Goal: Register for event/course

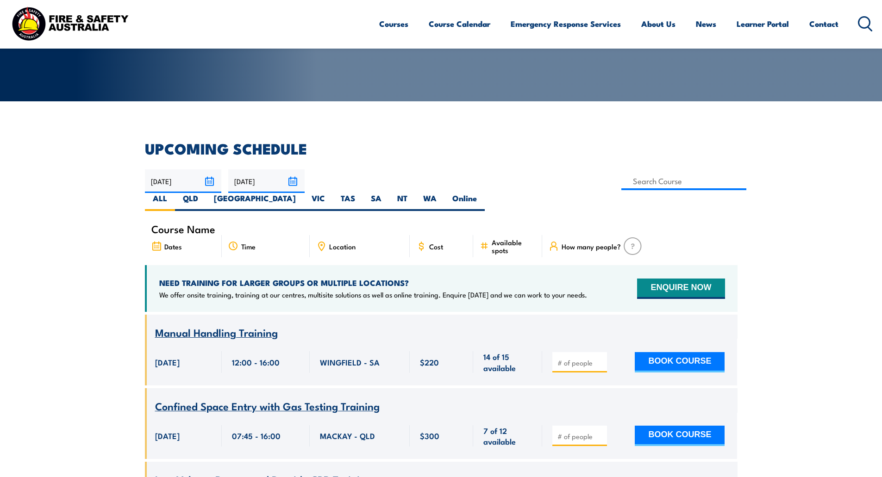
scroll to position [139, 0]
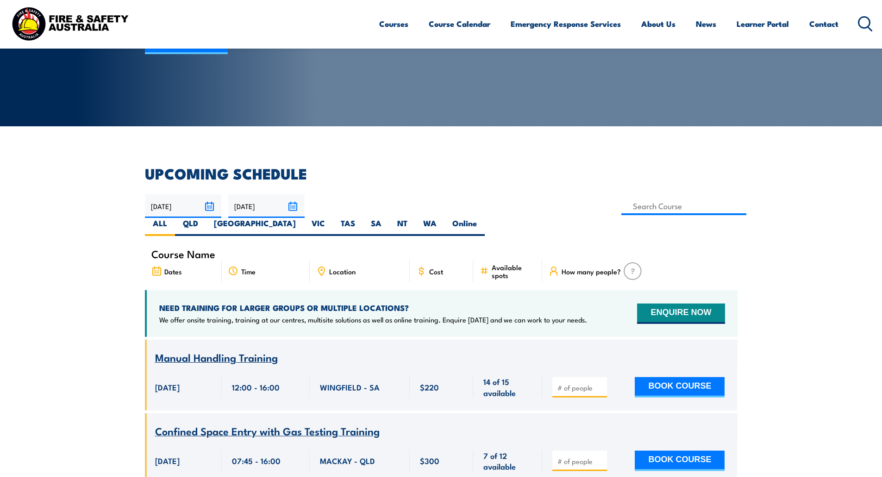
click at [339, 267] on span "Location" at bounding box center [342, 271] width 26 height 8
click at [304, 218] on label "[GEOGRAPHIC_DATA]" at bounding box center [255, 227] width 98 height 18
click at [302, 218] on input "[GEOGRAPHIC_DATA]" at bounding box center [299, 221] width 6 height 6
radio input "true"
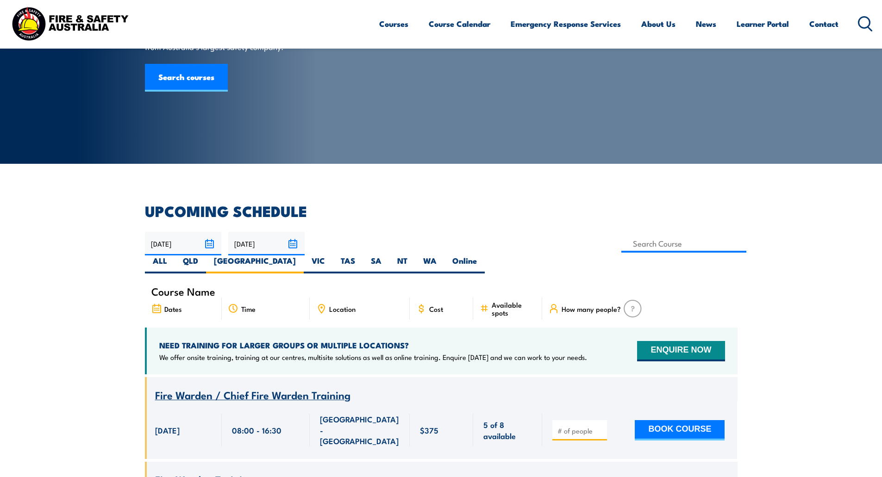
scroll to position [124, 0]
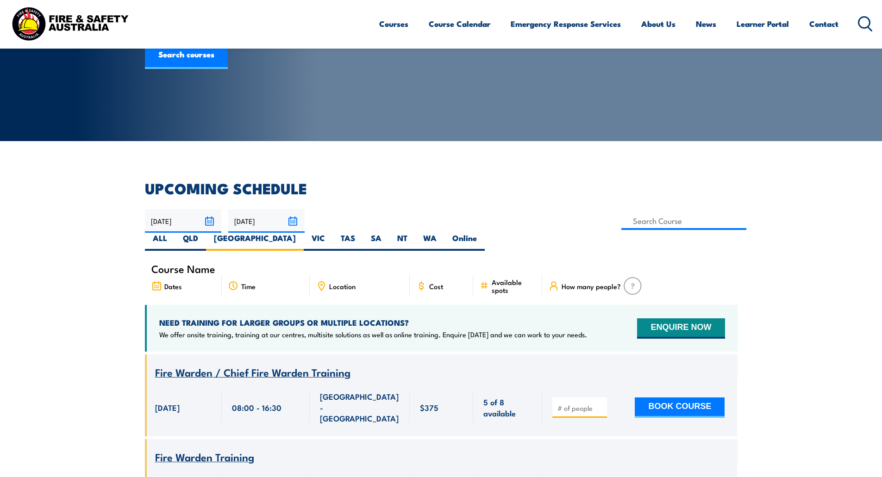
click at [210, 222] on input "[DATE]" at bounding box center [183, 221] width 76 height 24
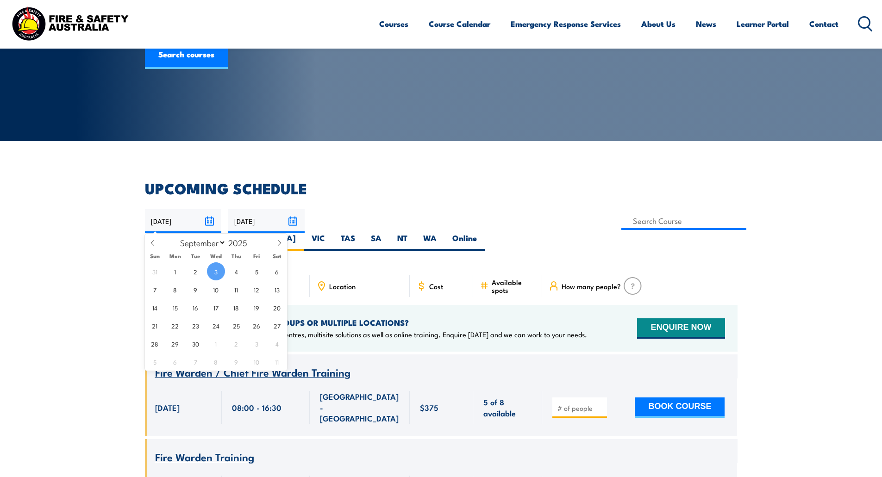
click at [297, 224] on input "02/11/2025" at bounding box center [266, 221] width 76 height 24
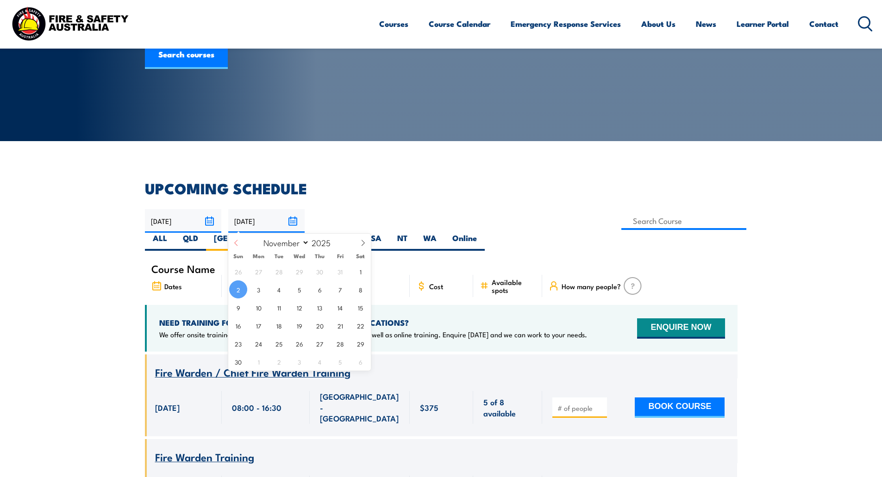
click at [241, 247] on span at bounding box center [236, 246] width 16 height 25
select select "8"
click at [277, 341] on span "30" at bounding box center [279, 344] width 18 height 18
type input "30/09/2025"
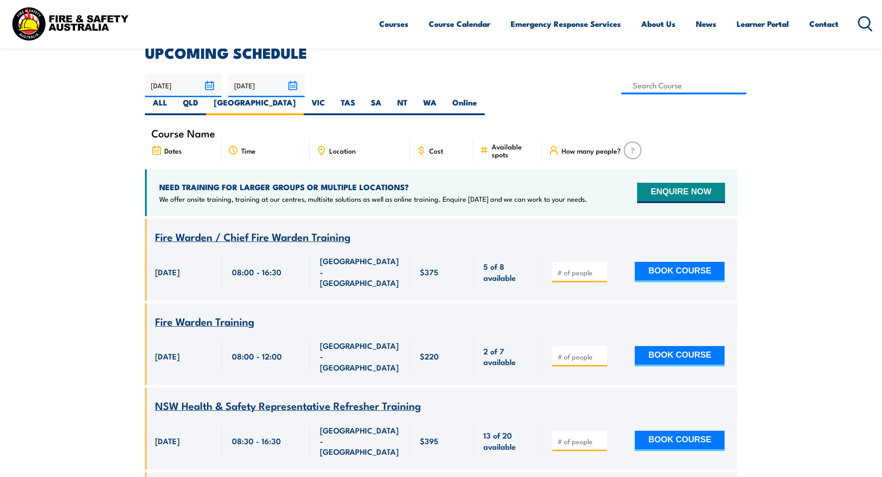
scroll to position [259, 0]
click at [621, 88] on input at bounding box center [683, 86] width 125 height 18
type input "Low Voltage Rescue and Provide CPR Training"
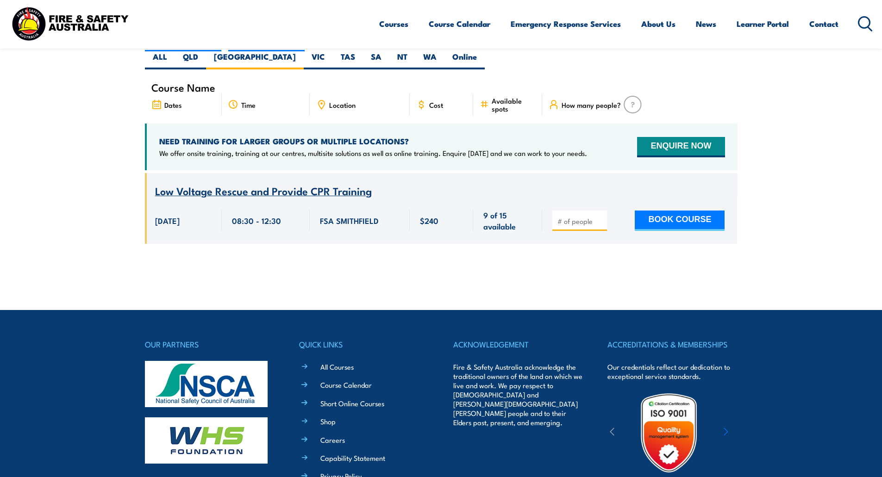
click at [329, 183] on span "Low Voltage Rescue and Provide CPR Training" at bounding box center [263, 191] width 217 height 16
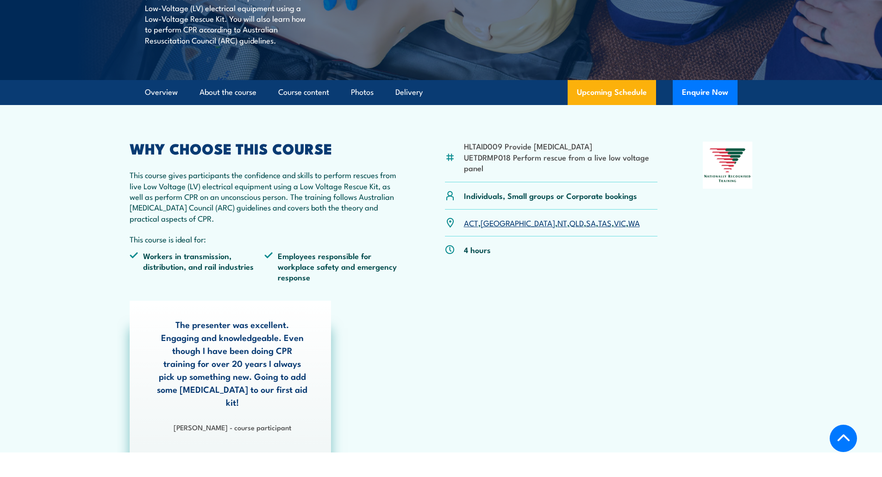
scroll to position [185, 0]
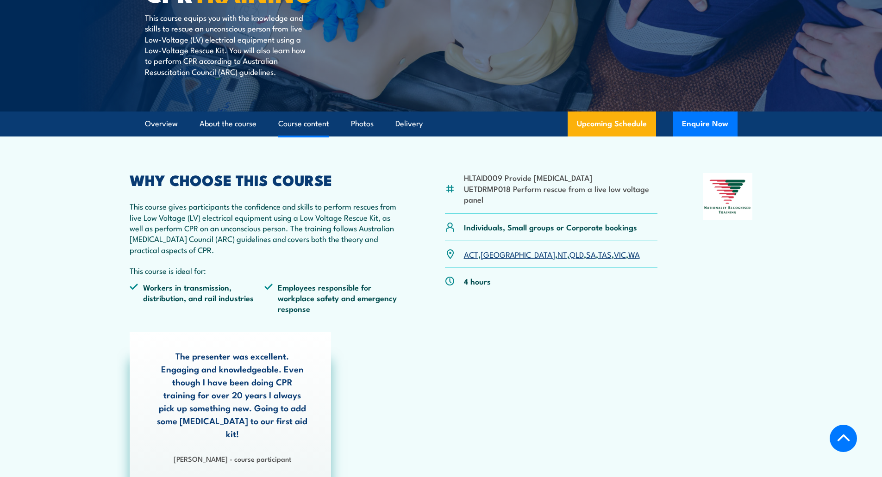
click at [314, 129] on link "Course content" at bounding box center [303, 124] width 51 height 25
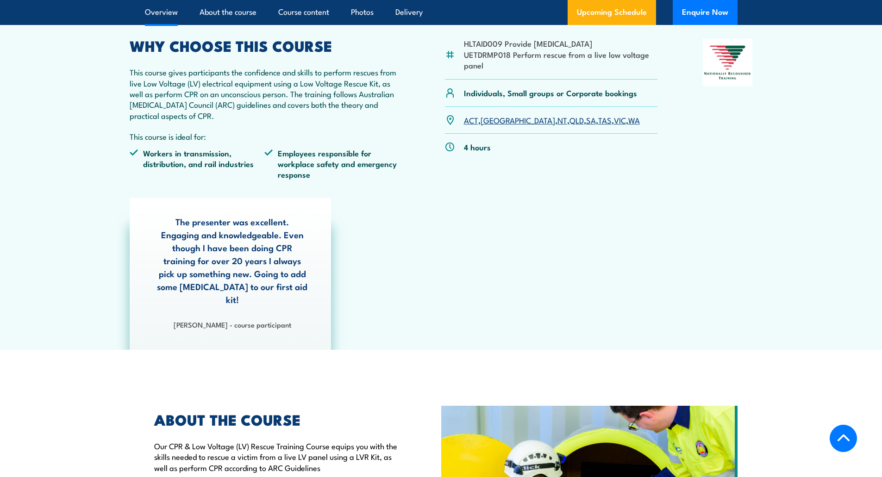
scroll to position [273, 0]
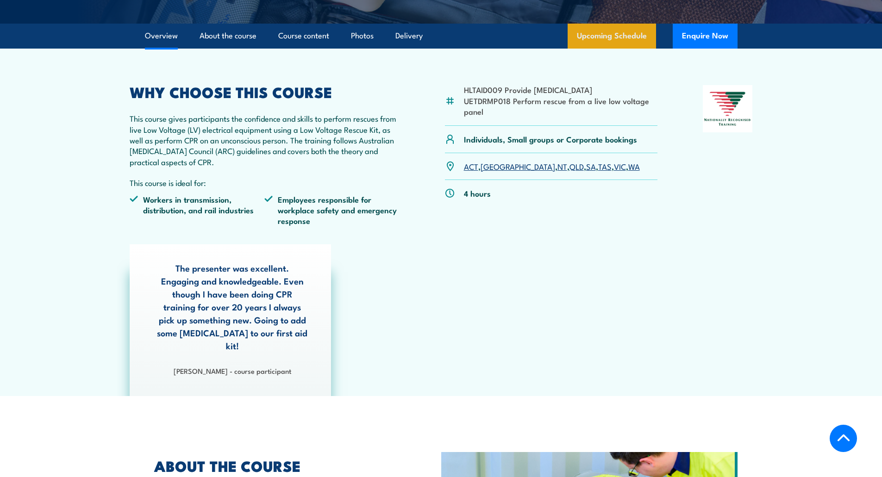
click at [620, 43] on link "Upcoming Schedule" at bounding box center [611, 36] width 88 height 25
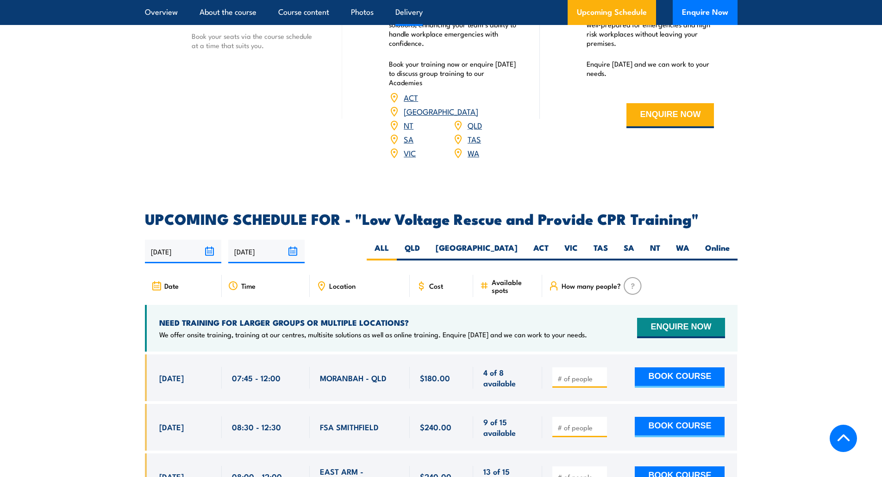
scroll to position [1372, 0]
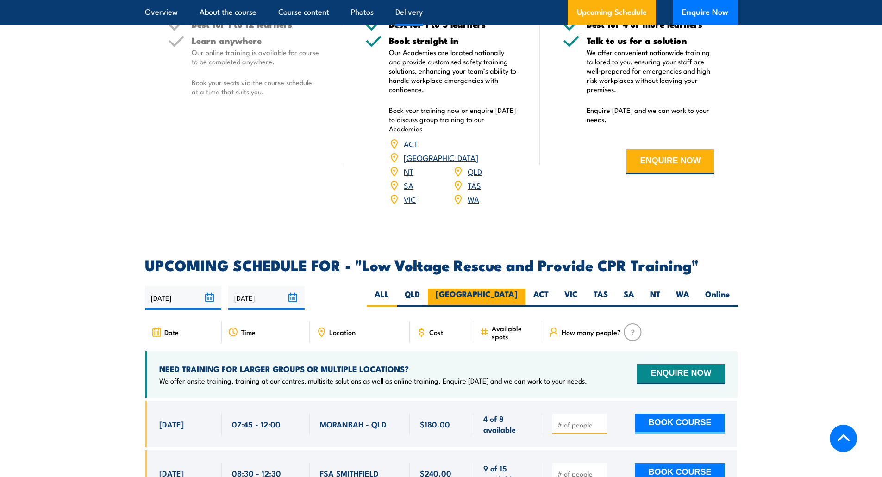
click at [503, 289] on label "[GEOGRAPHIC_DATA]" at bounding box center [477, 298] width 98 height 18
click at [517, 289] on input "[GEOGRAPHIC_DATA]" at bounding box center [520, 292] width 6 height 6
radio input "true"
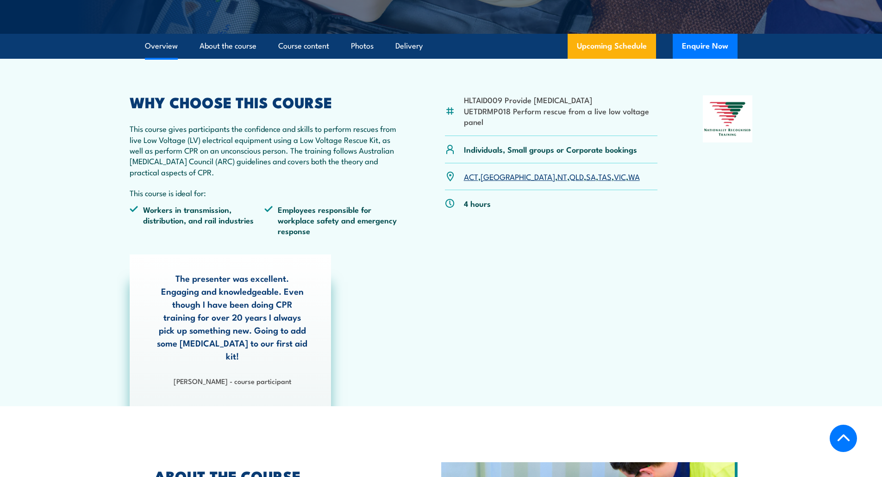
scroll to position [169, 0]
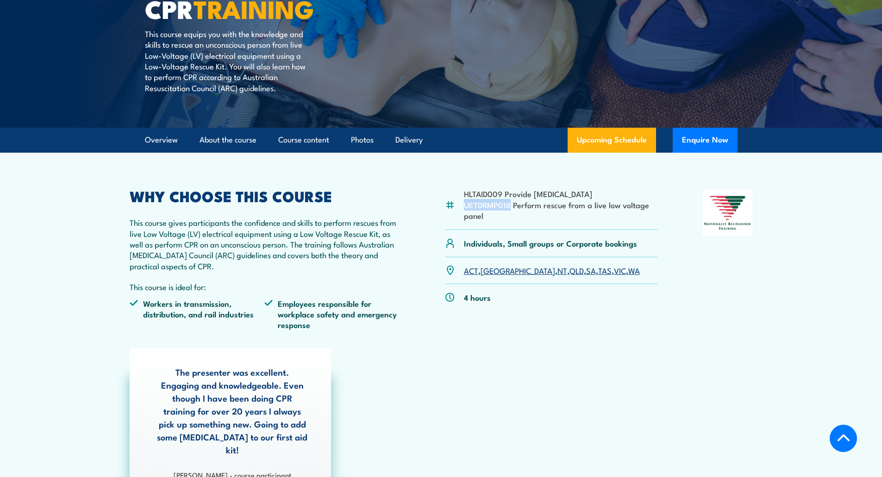
drag, startPoint x: 466, startPoint y: 206, endPoint x: 508, endPoint y: 210, distance: 42.2
click at [508, 210] on li "UETDRMP018 Perform rescue from a live low voltage panel" at bounding box center [561, 210] width 194 height 22
copy li "UETDRMP018"
click at [352, 214] on div "WHY CHOOSE THIS COURSE This course gives participants the confidence and skills…" at bounding box center [265, 263] width 270 height 148
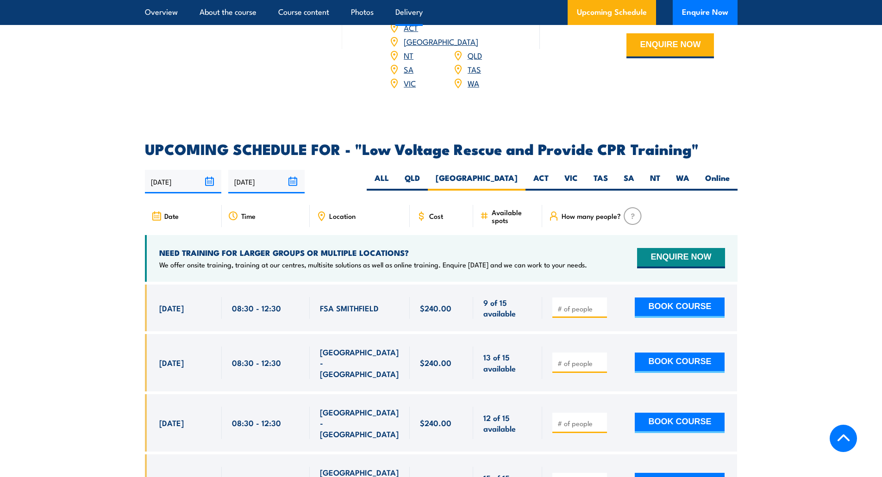
scroll to position [1418, 0]
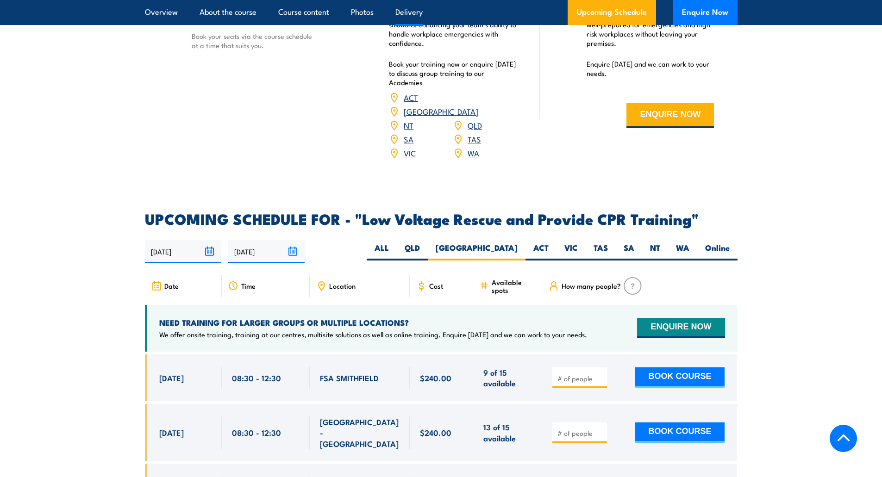
click at [584, 374] on input "number" at bounding box center [580, 378] width 46 height 9
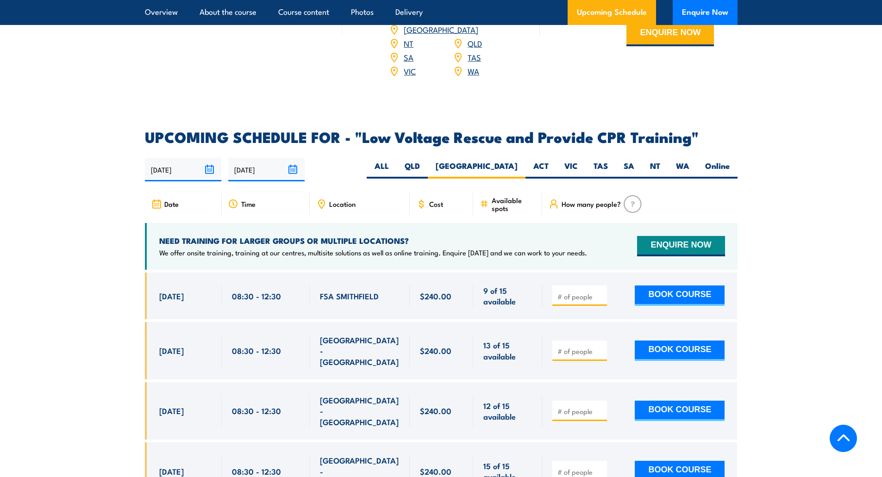
scroll to position [1527, 0]
